Goal: Check status: Check status

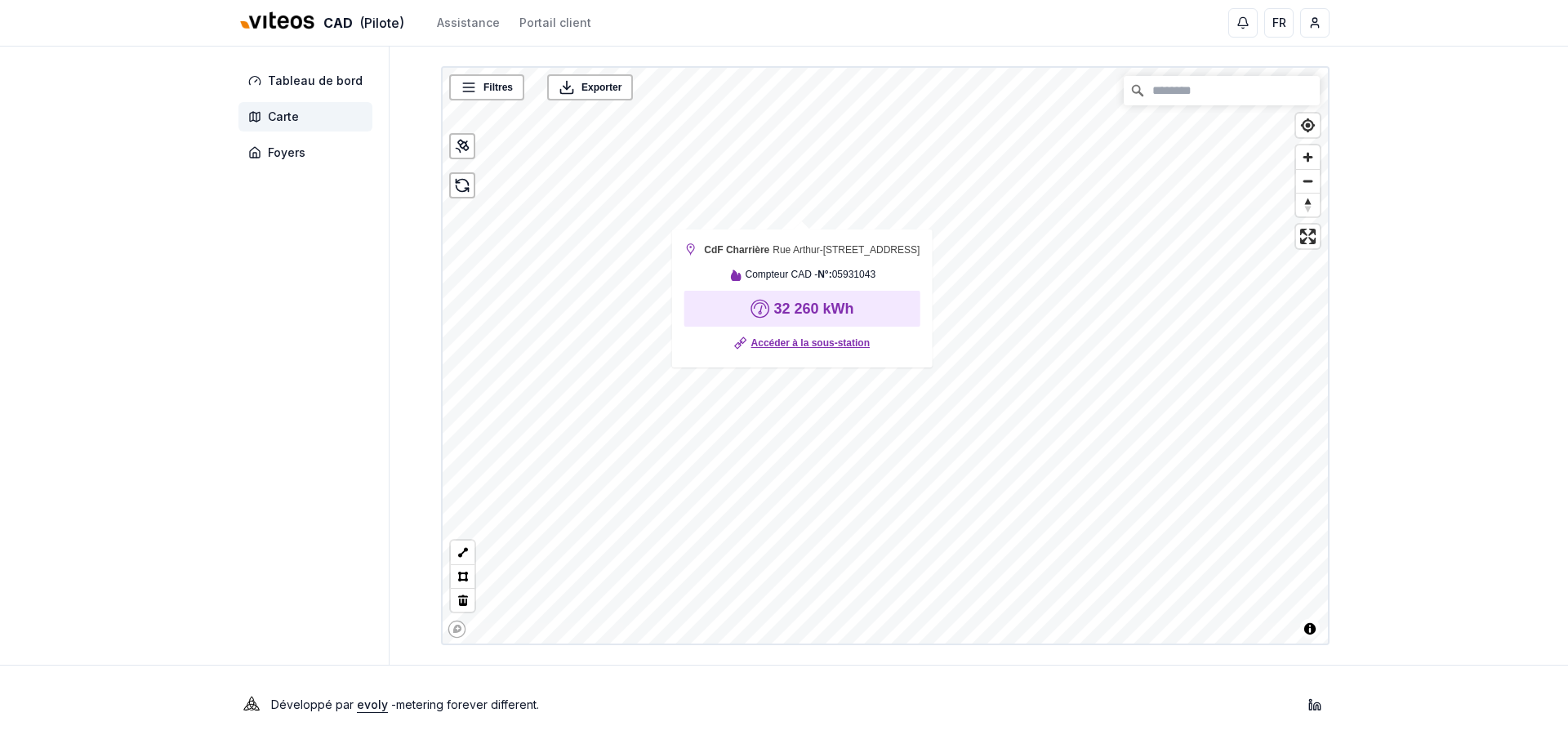
click at [789, 352] on link "Accéder à la sous-station" at bounding box center [811, 343] width 119 height 17
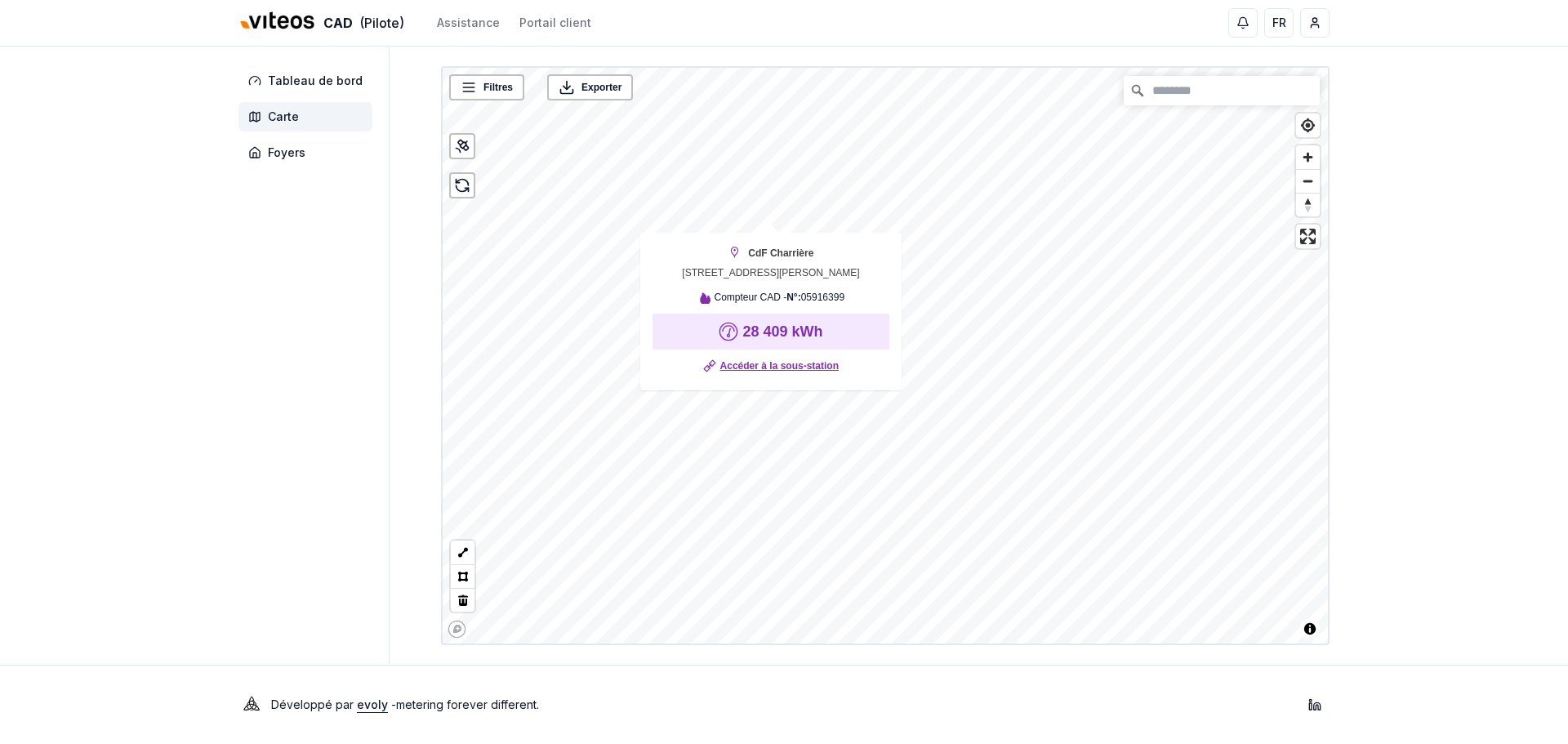
click at [768, 365] on link "Accéder à la sous-station" at bounding box center [780, 365] width 119 height 17
click at [736, 376] on link "Accéder à la sous-station" at bounding box center [748, 370] width 119 height 17
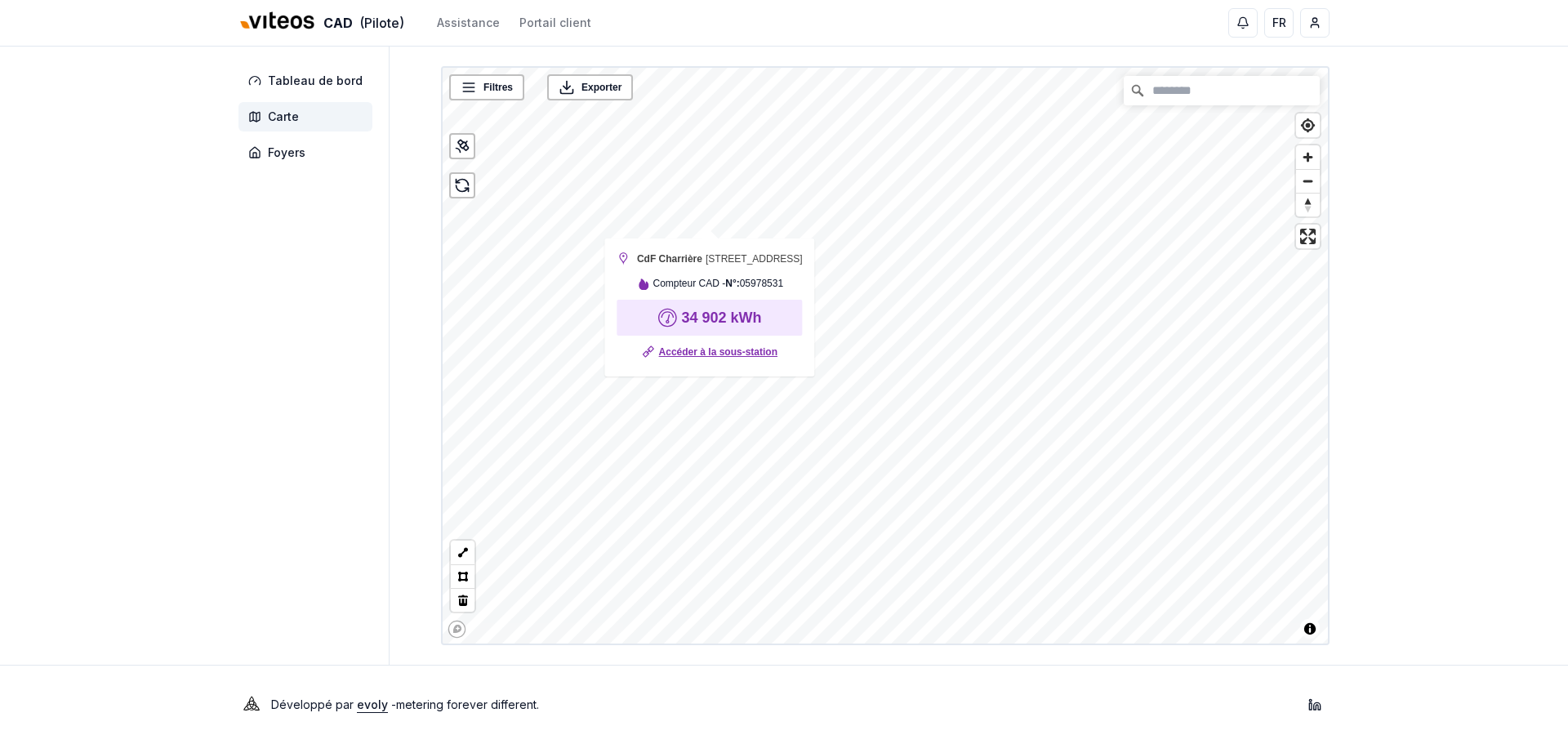
click at [706, 360] on link "Accéder à la sous-station" at bounding box center [718, 352] width 119 height 17
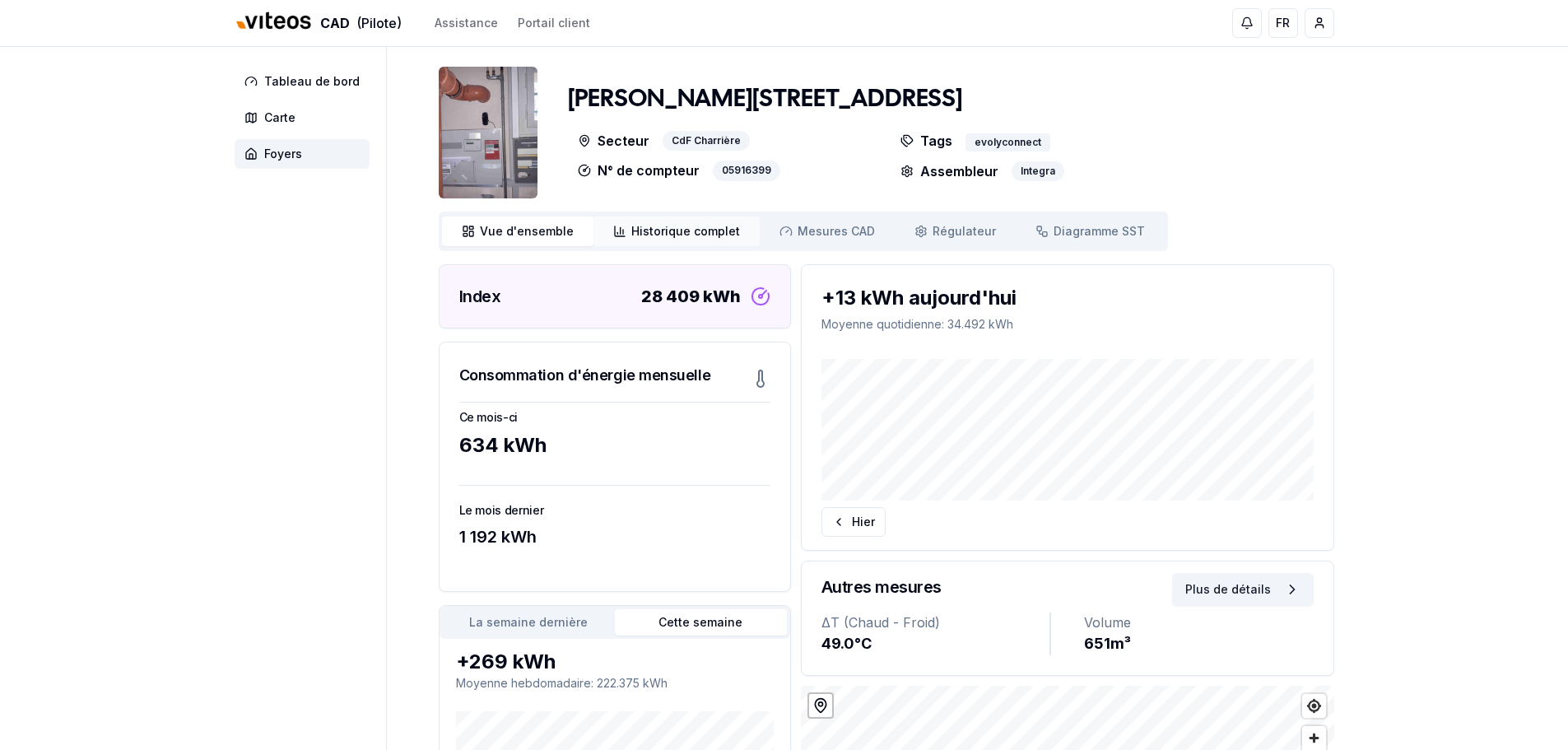
click at [652, 234] on span "Historique complet" at bounding box center [686, 231] width 109 height 17
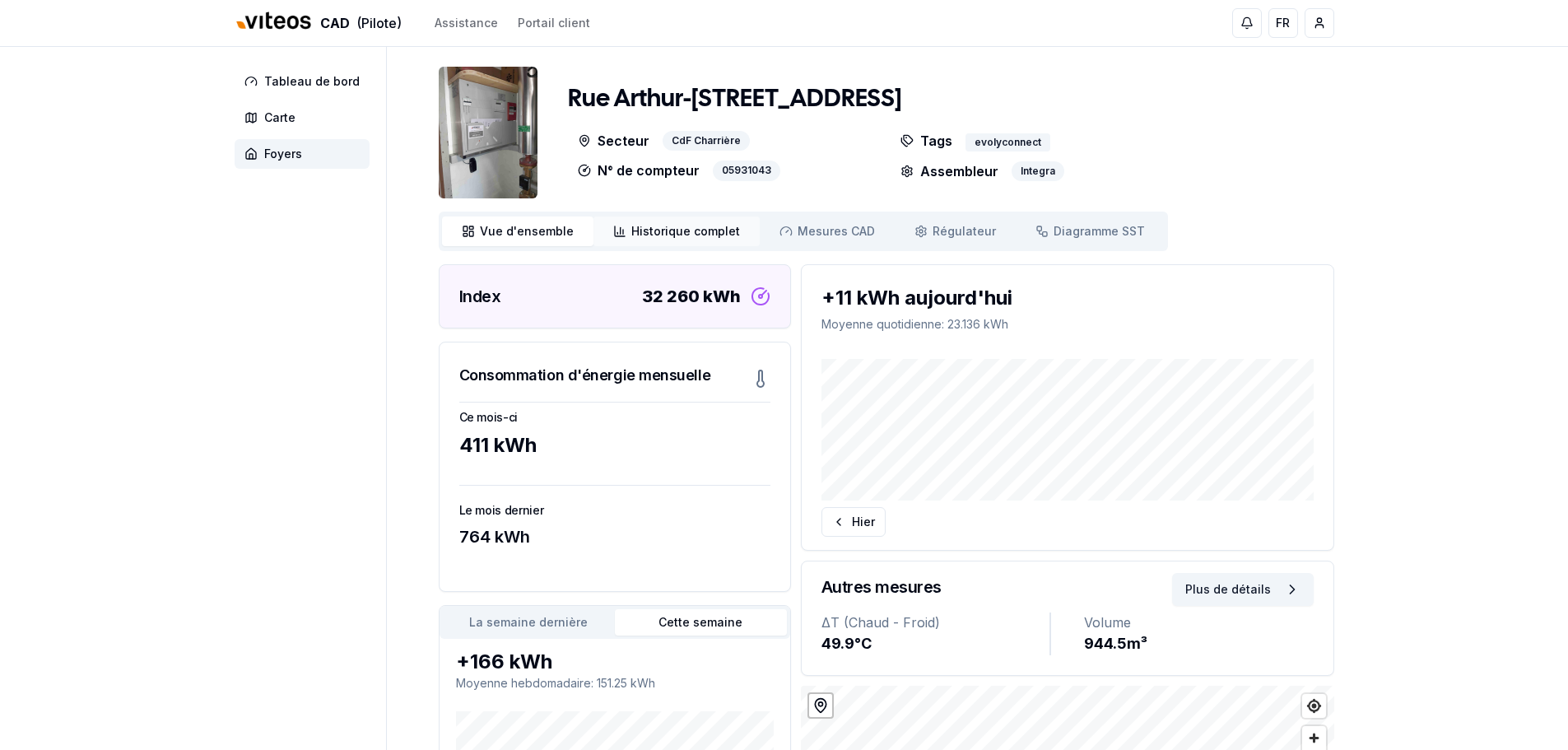
click at [660, 229] on span "Historique complet" at bounding box center [686, 231] width 109 height 17
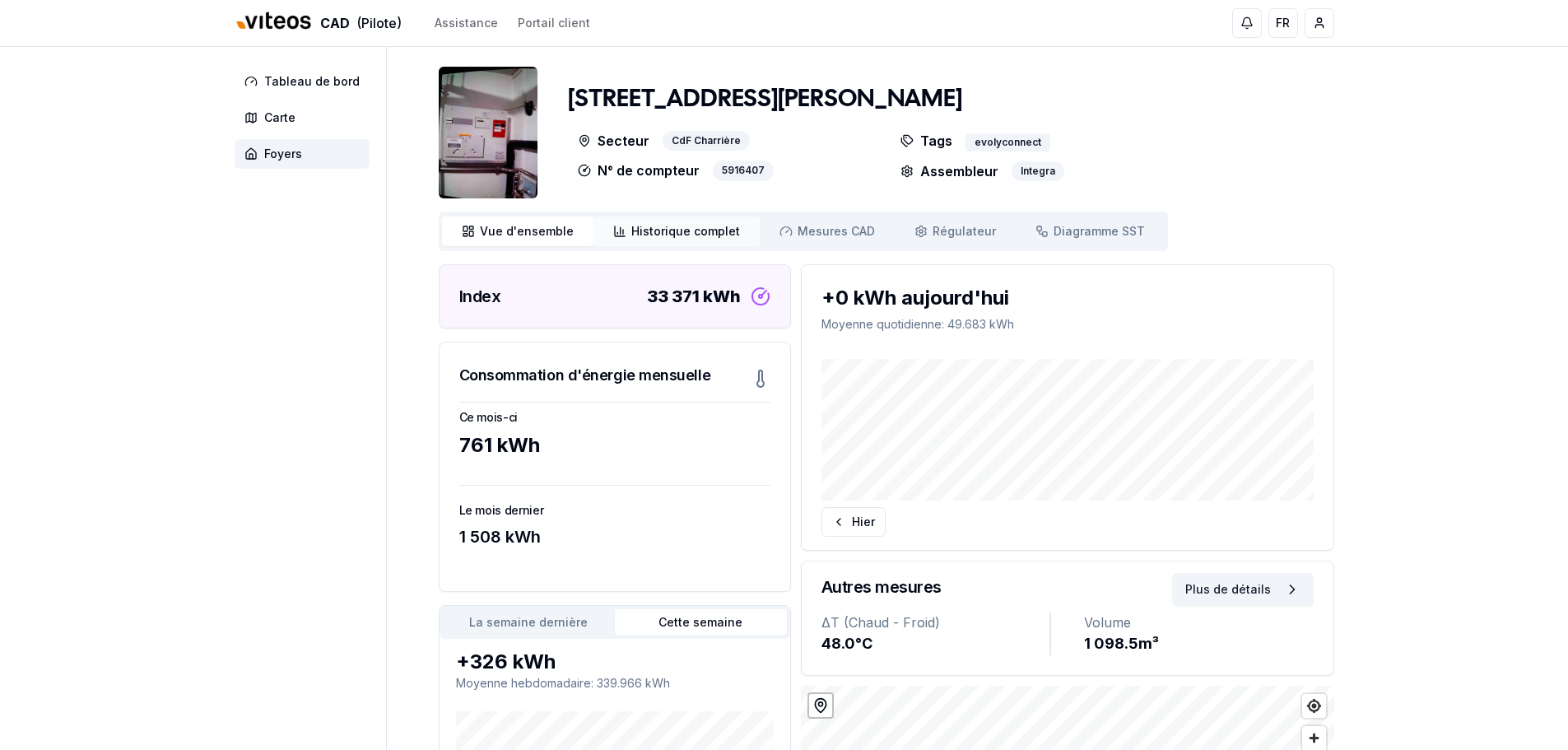
click at [685, 230] on span "Historique complet" at bounding box center [686, 231] width 109 height 17
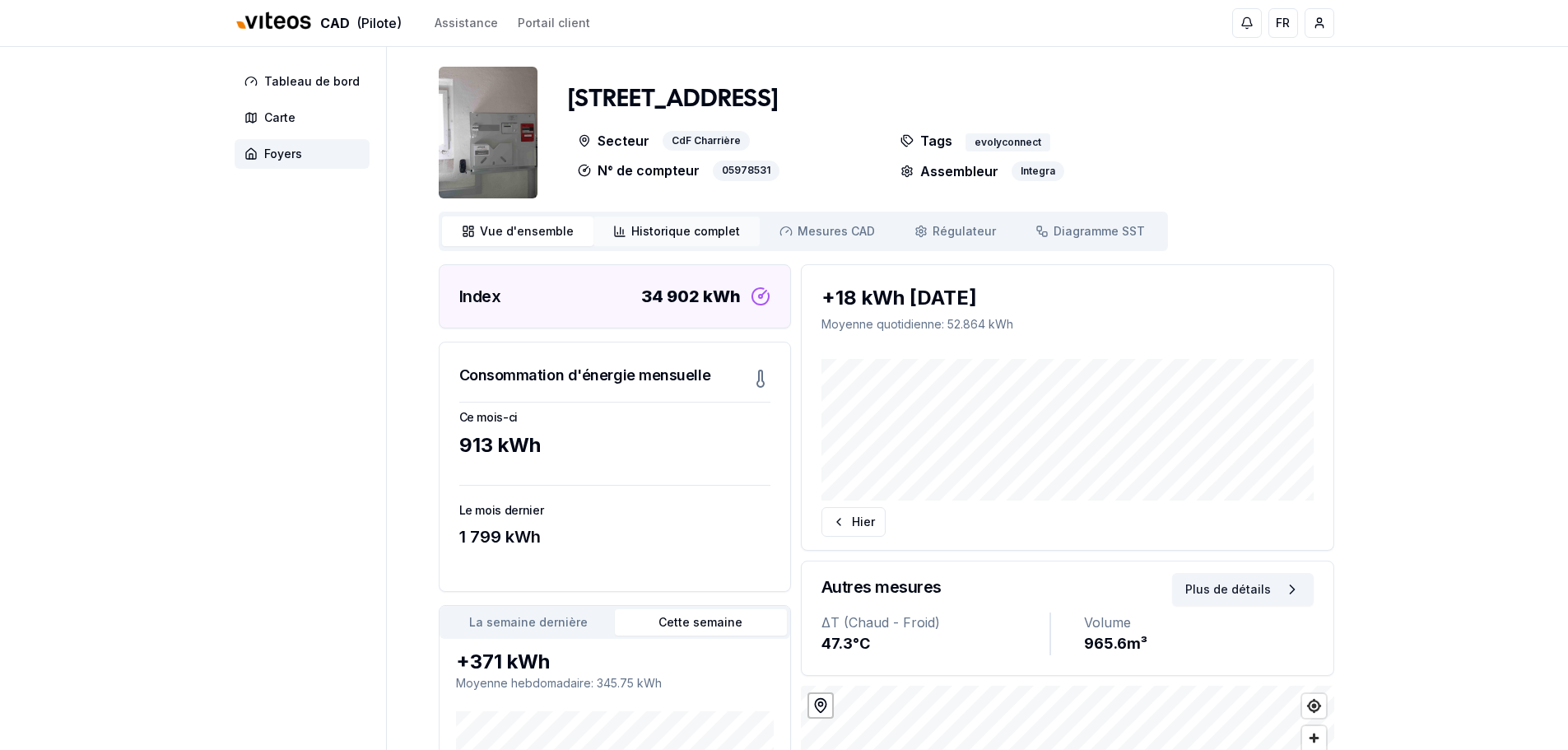
click at [689, 234] on span "Historique complet" at bounding box center [686, 231] width 109 height 17
